Goal: Task Accomplishment & Management: Complete application form

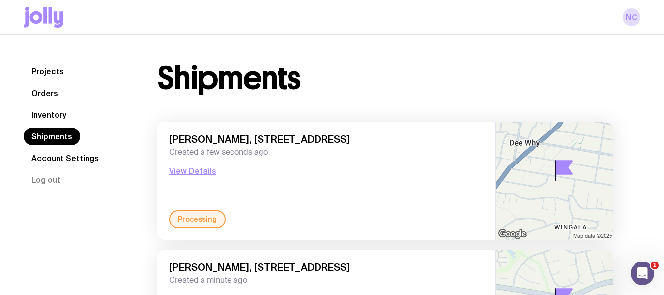
click at [48, 113] on link "Inventory" at bounding box center [49, 115] width 51 height 18
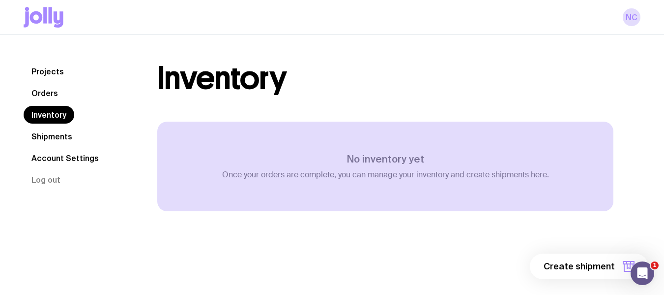
click at [54, 99] on link "Orders" at bounding box center [45, 93] width 42 height 18
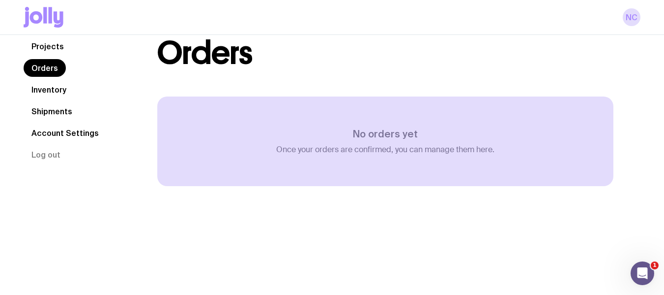
scroll to position [27, 0]
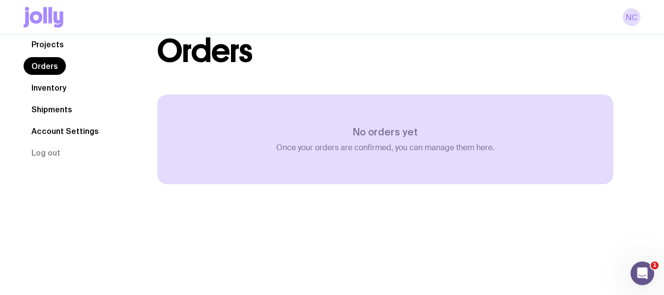
click at [50, 61] on link "Orders" at bounding box center [45, 66] width 42 height 18
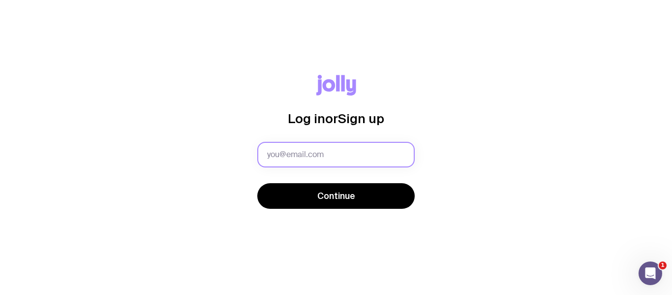
click at [309, 149] on input "text" at bounding box center [335, 155] width 157 height 26
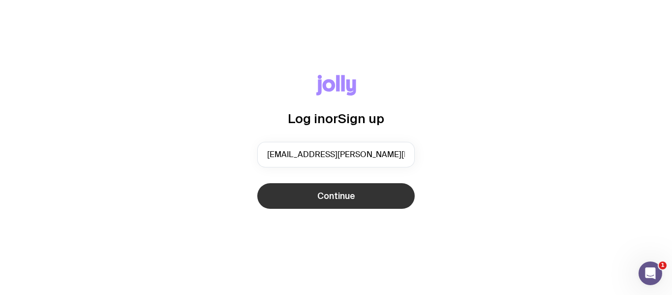
click at [311, 200] on button "Continue" at bounding box center [335, 196] width 157 height 26
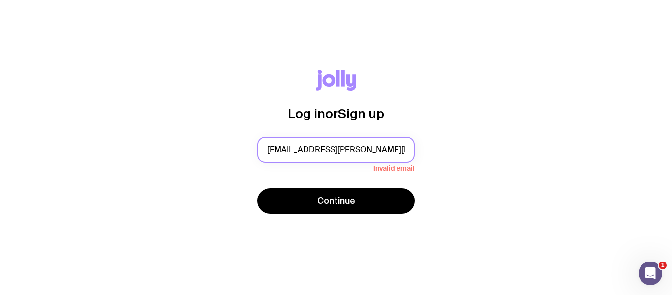
click at [372, 157] on input "[EMAIL_ADDRESS][PERSON_NAME][PERSON_NAME][DOMAIN_NAME]" at bounding box center [335, 150] width 157 height 26
click at [382, 154] on input "[EMAIL_ADDRESS][PERSON_NAME][PERSON_NAME][DOMAIN_NAME]" at bounding box center [335, 150] width 157 height 26
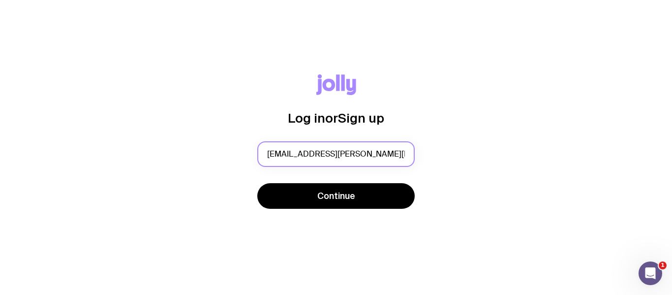
type input "[EMAIL_ADDRESS][PERSON_NAME][PERSON_NAME][DOMAIN_NAME]"
click at [257, 183] on button "Continue" at bounding box center [335, 196] width 157 height 26
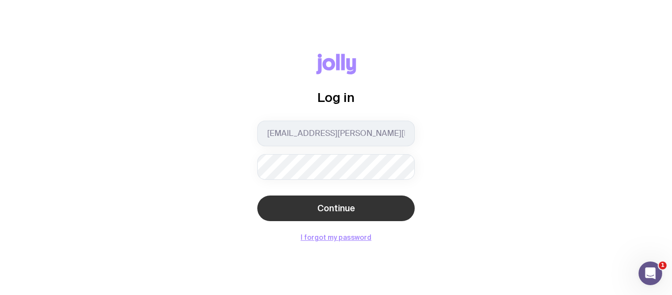
click at [272, 201] on button "Continue" at bounding box center [335, 208] width 157 height 26
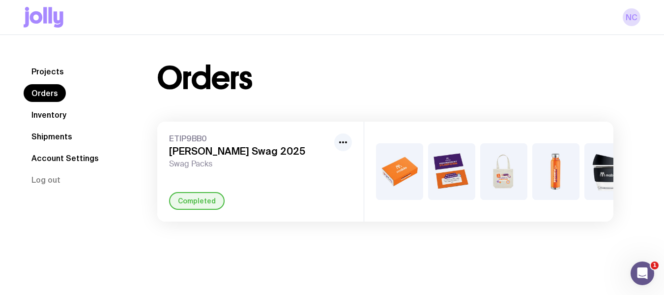
click at [58, 117] on link "Inventory" at bounding box center [49, 115] width 51 height 18
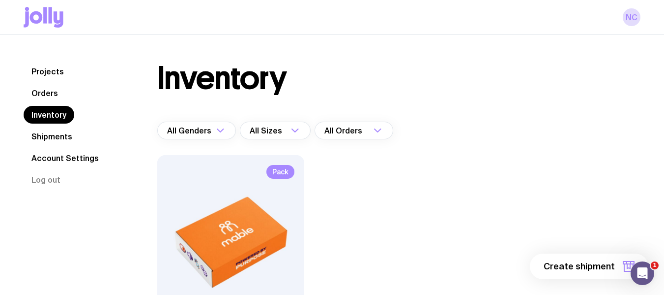
scroll to position [131, 0]
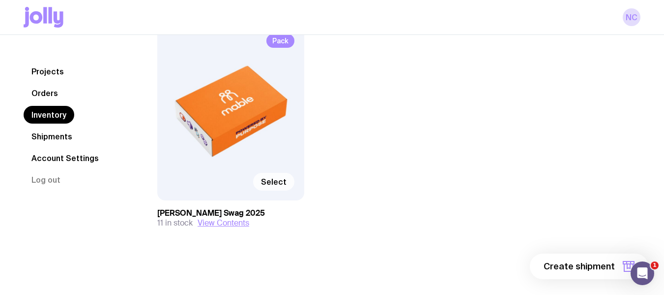
click at [282, 187] on label "Select" at bounding box center [273, 182] width 41 height 18
click at [0, 0] on input "Select" at bounding box center [0, 0] width 0 height 0
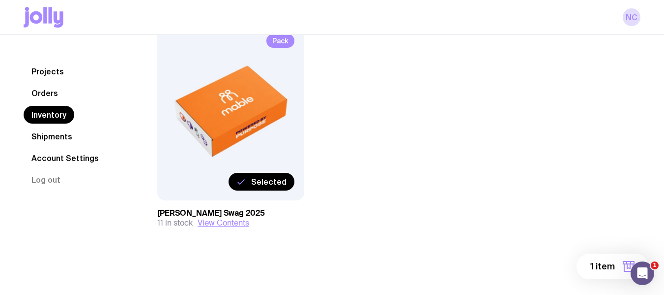
click at [599, 271] on span "1 item" at bounding box center [602, 266] width 25 height 12
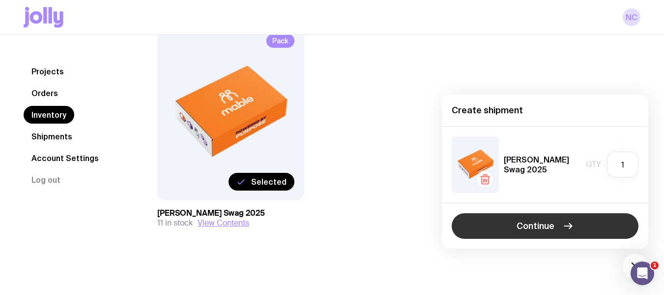
click at [513, 231] on button "Continue" at bounding box center [545, 226] width 187 height 26
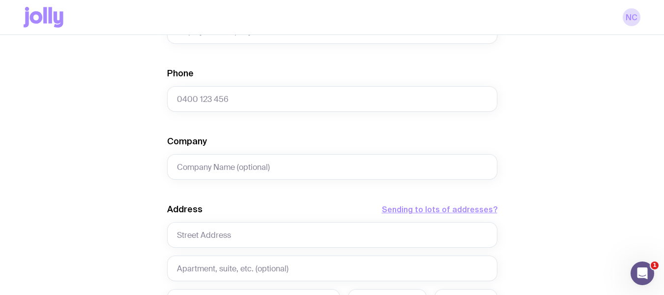
scroll to position [315, 0]
click at [196, 234] on input "text" at bounding box center [332, 234] width 330 height 26
type input "B"
paste input "[STREET_ADDRESS], 2015, [GEOGRAPHIC_DATA]"
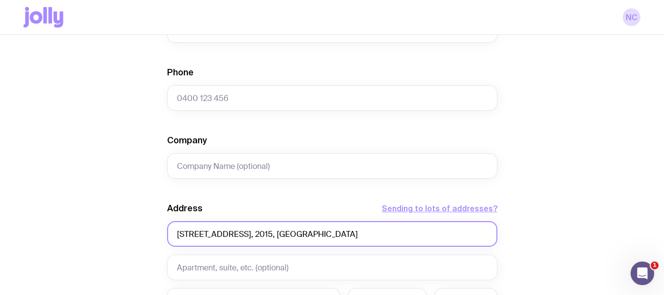
type input "[STREET_ADDRESS], 2015, [GEOGRAPHIC_DATA]"
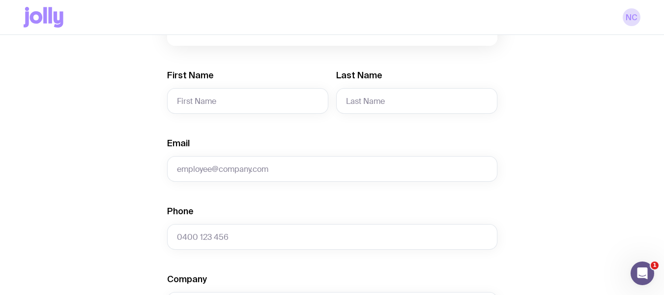
scroll to position [176, 0]
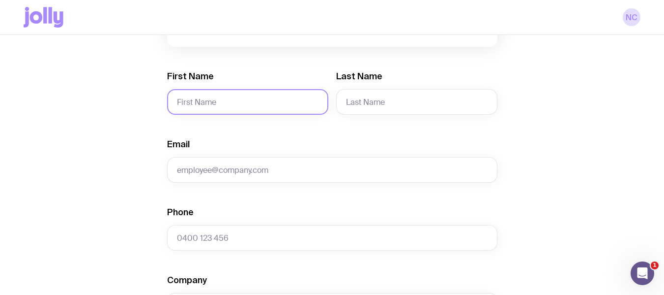
click at [230, 102] on input "First Name" at bounding box center [247, 102] width 161 height 26
paste input "[PERSON_NAME]"
type input "Ajay"
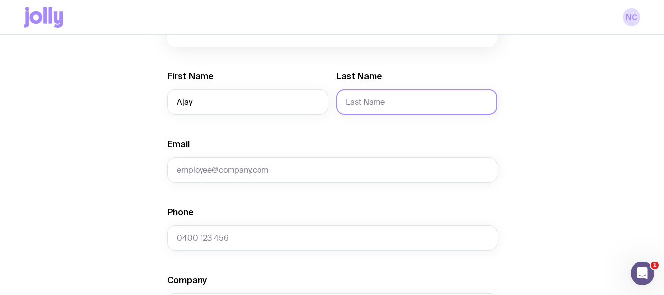
click at [412, 94] on input "Last Name" at bounding box center [416, 102] width 161 height 26
paste input "[PERSON_NAME]"
click at [352, 99] on input "[PERSON_NAME]" at bounding box center [416, 102] width 161 height 26
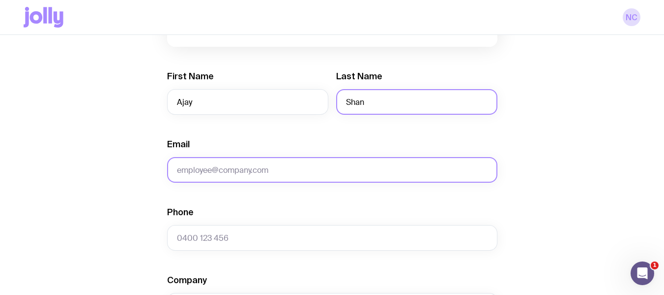
type input "Shan"
click at [284, 170] on input "Email" at bounding box center [332, 170] width 330 height 26
paste input "[EMAIL_ADDRESS][DOMAIN_NAME]"
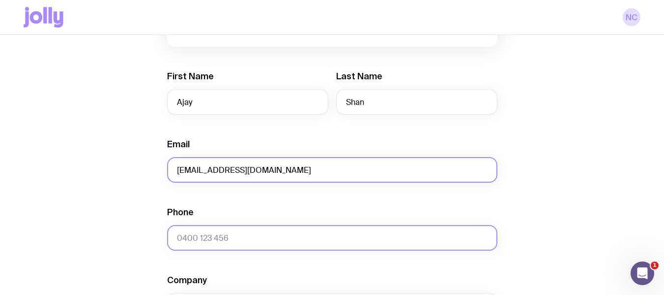
type input "[EMAIL_ADDRESS][DOMAIN_NAME]"
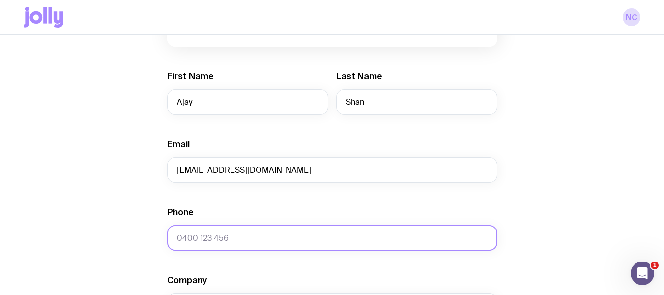
click at [233, 235] on input "Phone" at bounding box center [332, 238] width 330 height 26
paste input "0413 172 520"
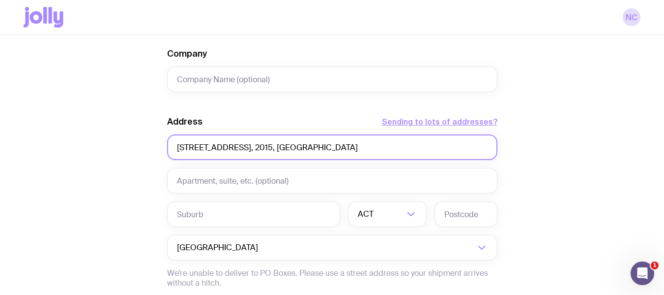
scroll to position [402, 0]
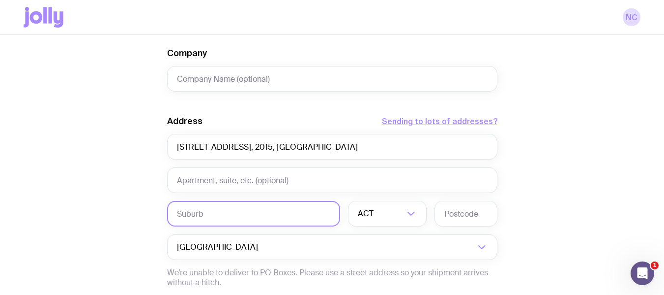
type input "0413 172 520"
click at [213, 211] on input "text" at bounding box center [253, 214] width 173 height 26
type input "Beaconsfield"
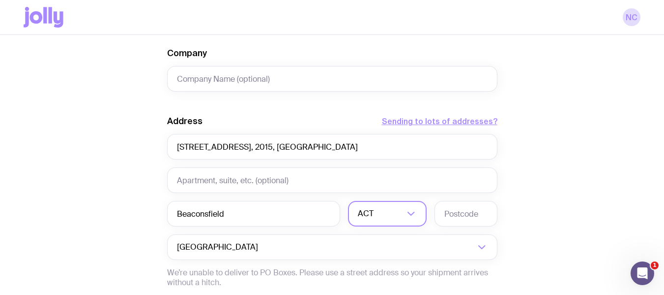
click at [377, 214] on input "Search for option" at bounding box center [390, 214] width 29 height 26
click at [376, 261] on li "[GEOGRAPHIC_DATA]" at bounding box center [388, 264] width 78 height 21
click at [475, 211] on input "text" at bounding box center [466, 214] width 63 height 26
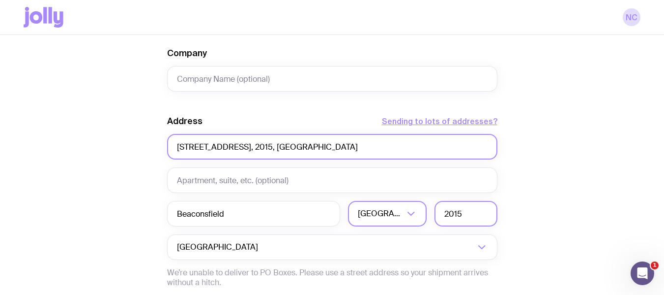
type input "2015"
click at [192, 152] on input "[STREET_ADDRESS], 2015, [GEOGRAPHIC_DATA]" at bounding box center [332, 147] width 330 height 26
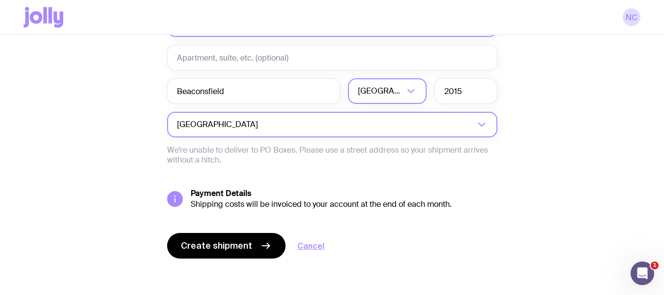
scroll to position [528, 0]
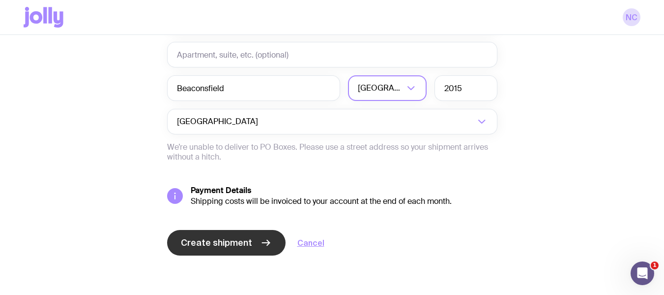
click at [235, 244] on span "Create shipment" at bounding box center [216, 242] width 71 height 12
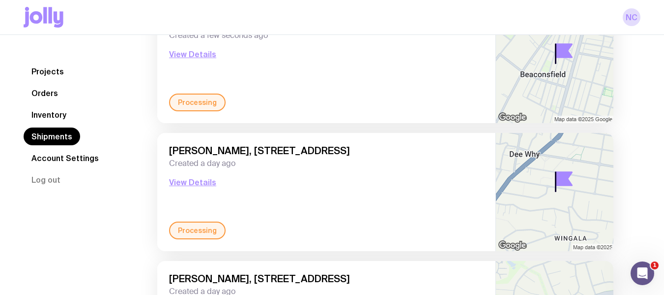
scroll to position [90, 0]
